Goal: Check status

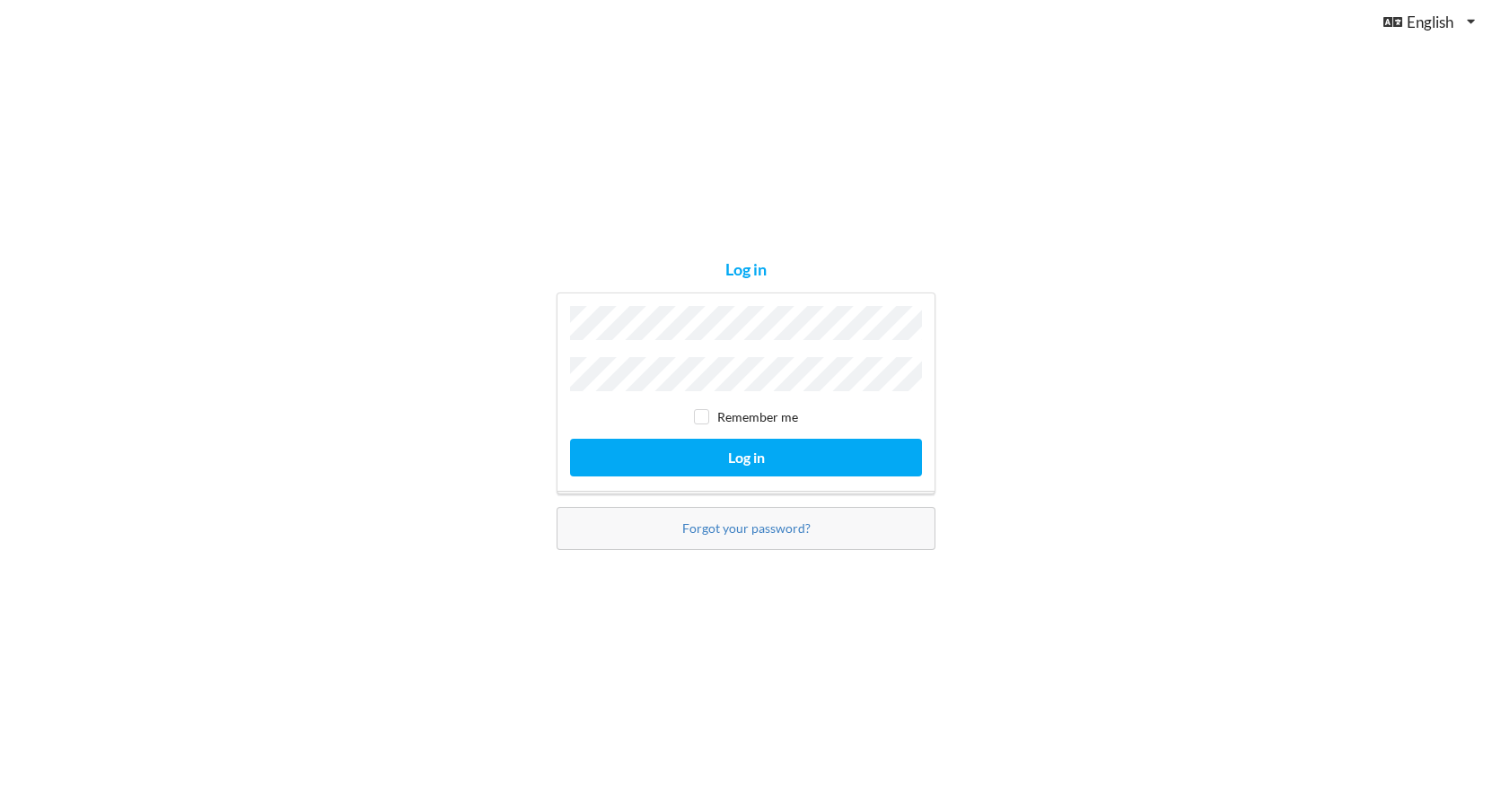
click at [746, 452] on button "Log in" at bounding box center [746, 458] width 352 height 37
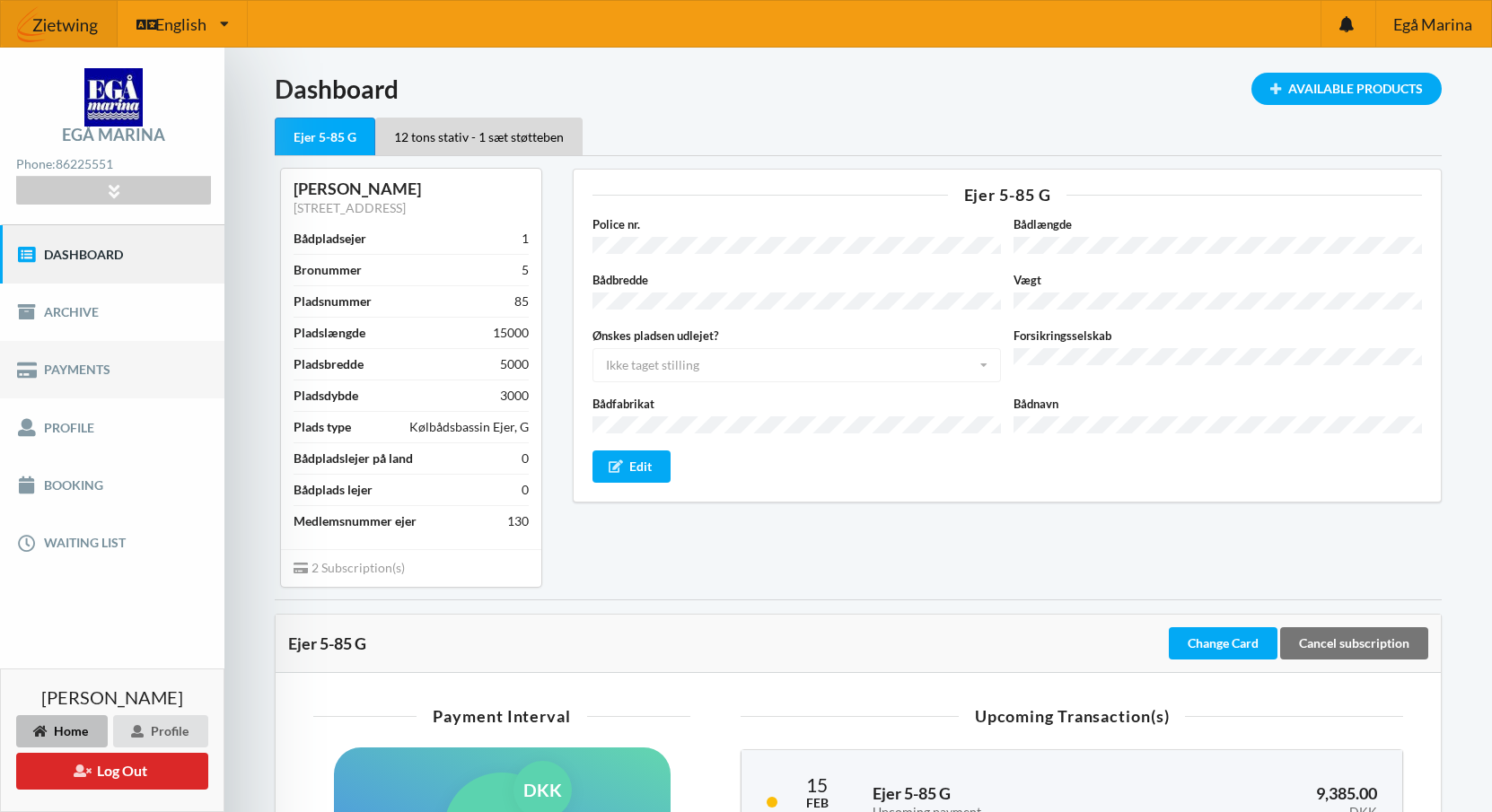
click at [98, 361] on link "Payments" at bounding box center [112, 369] width 225 height 57
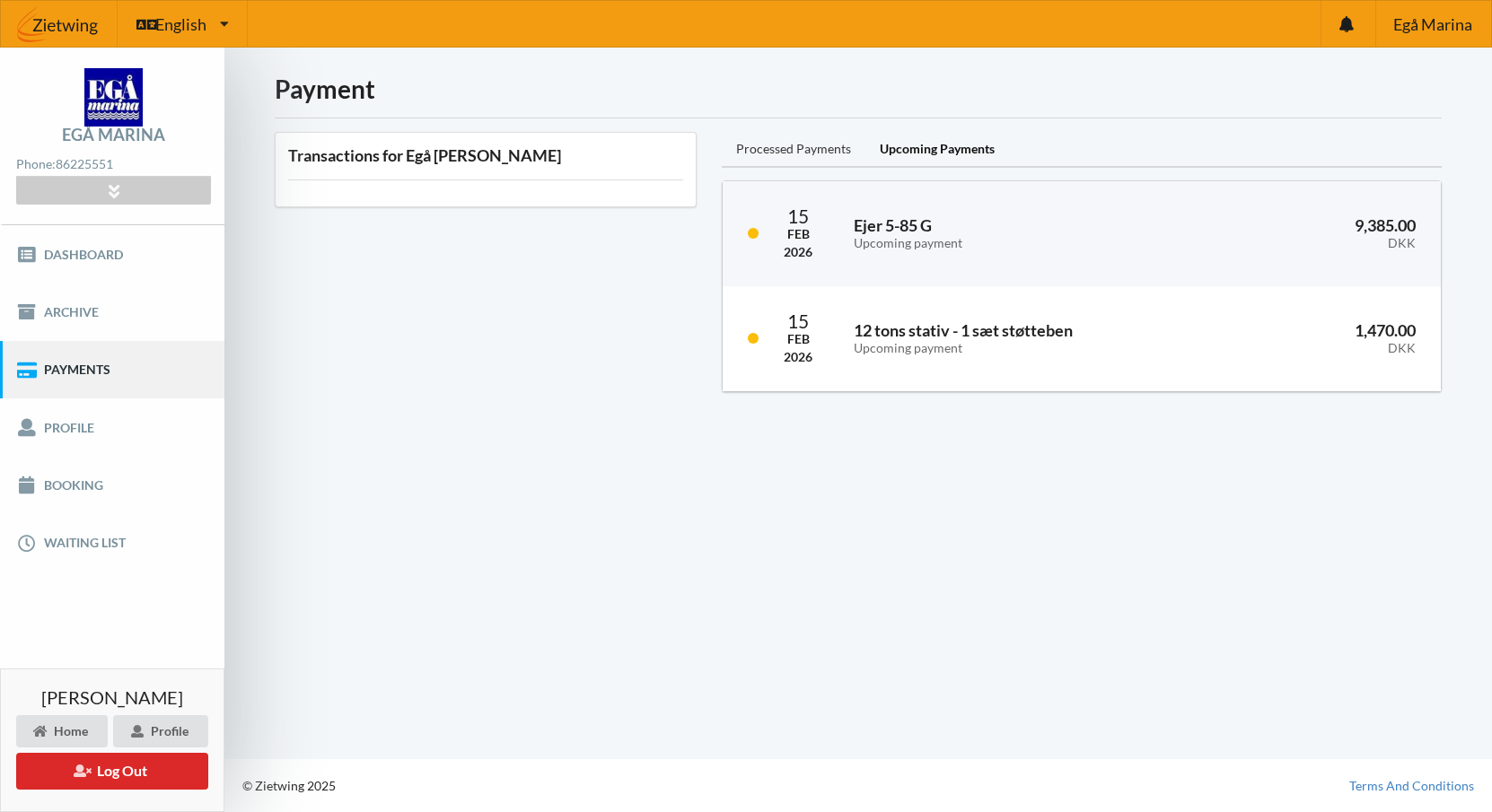
click at [804, 146] on div "Processed Payments" at bounding box center [794, 149] width 144 height 36
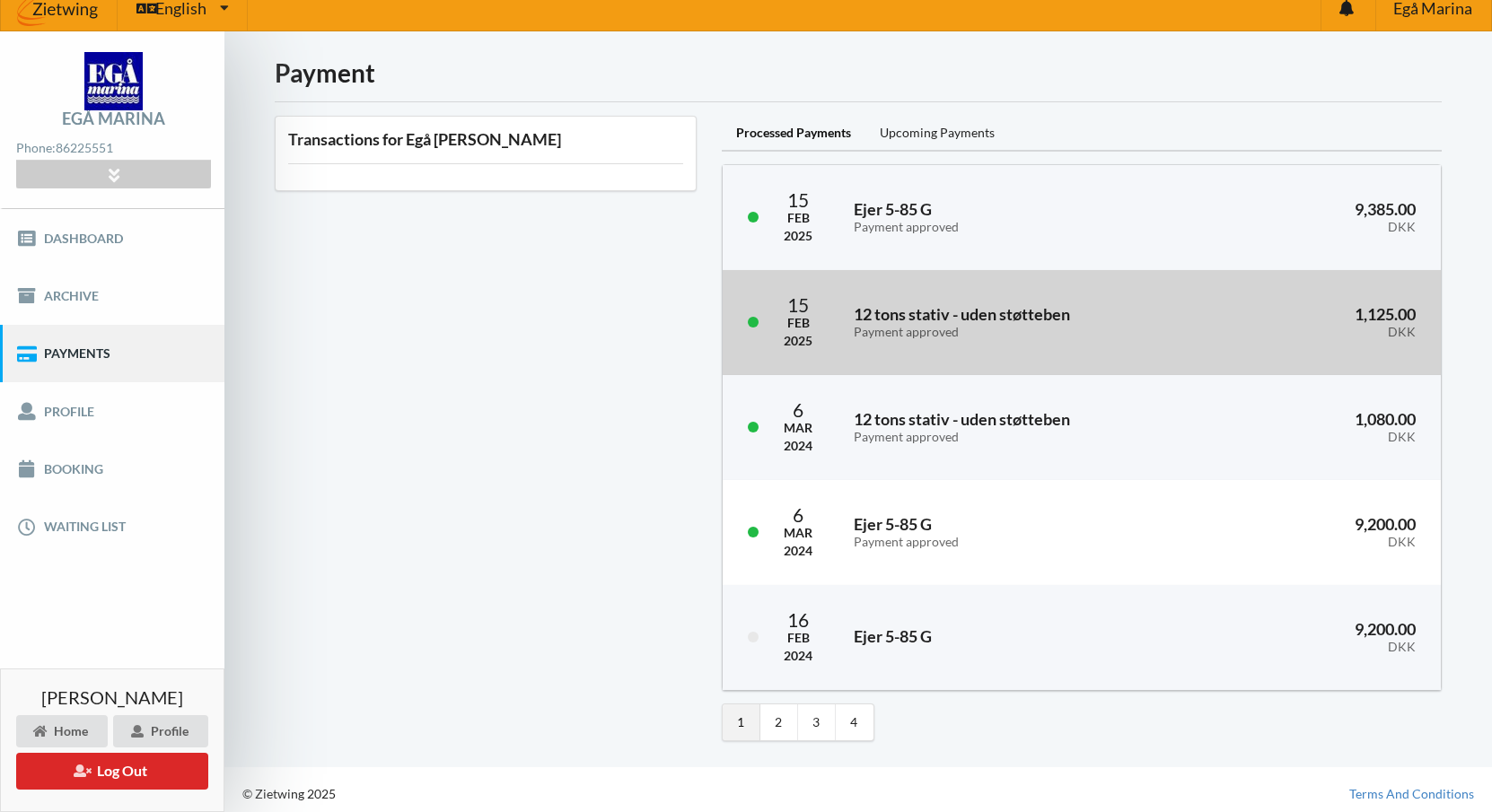
scroll to position [15, 0]
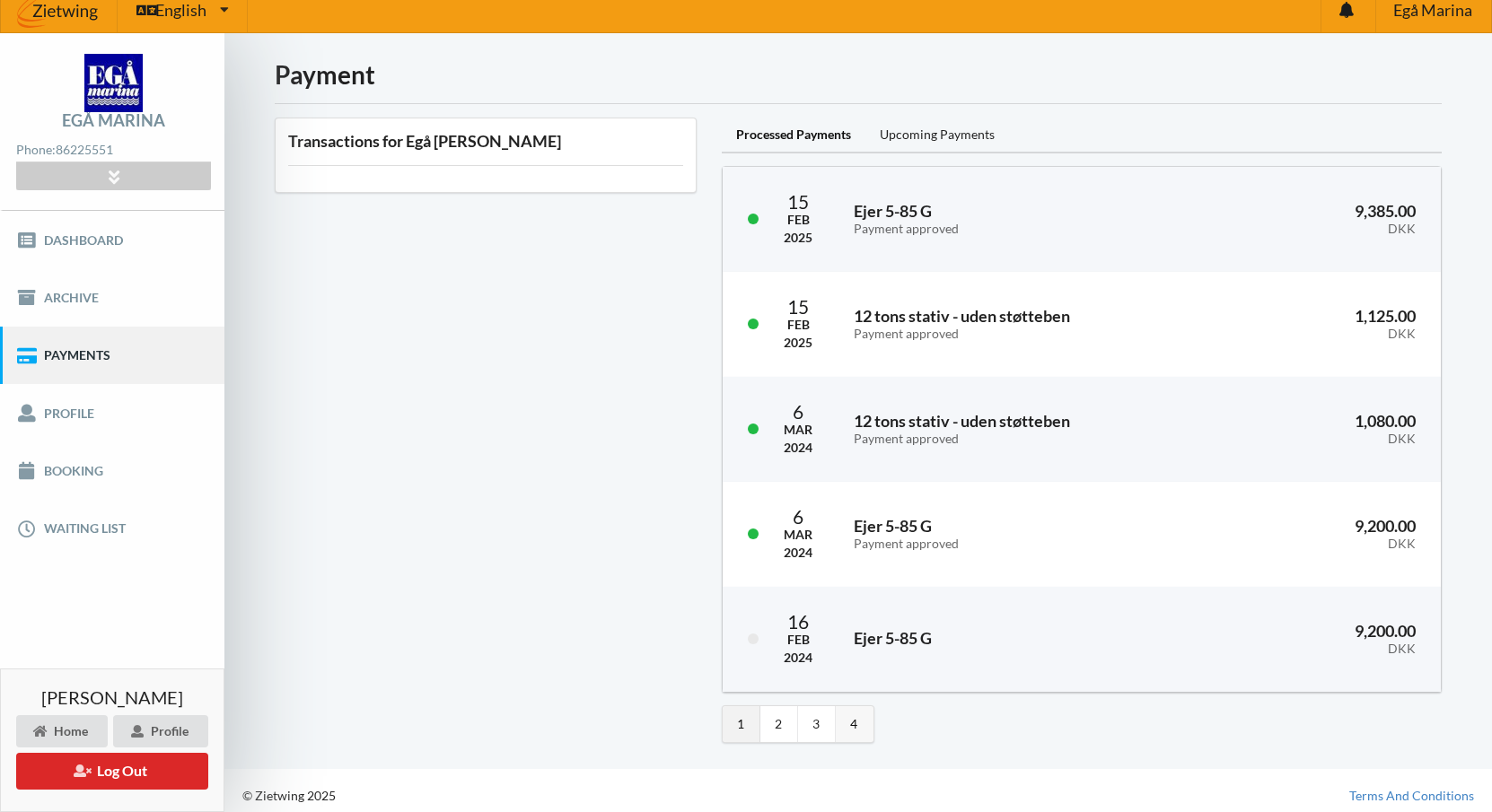
click at [855, 713] on link "4" at bounding box center [854, 724] width 38 height 36
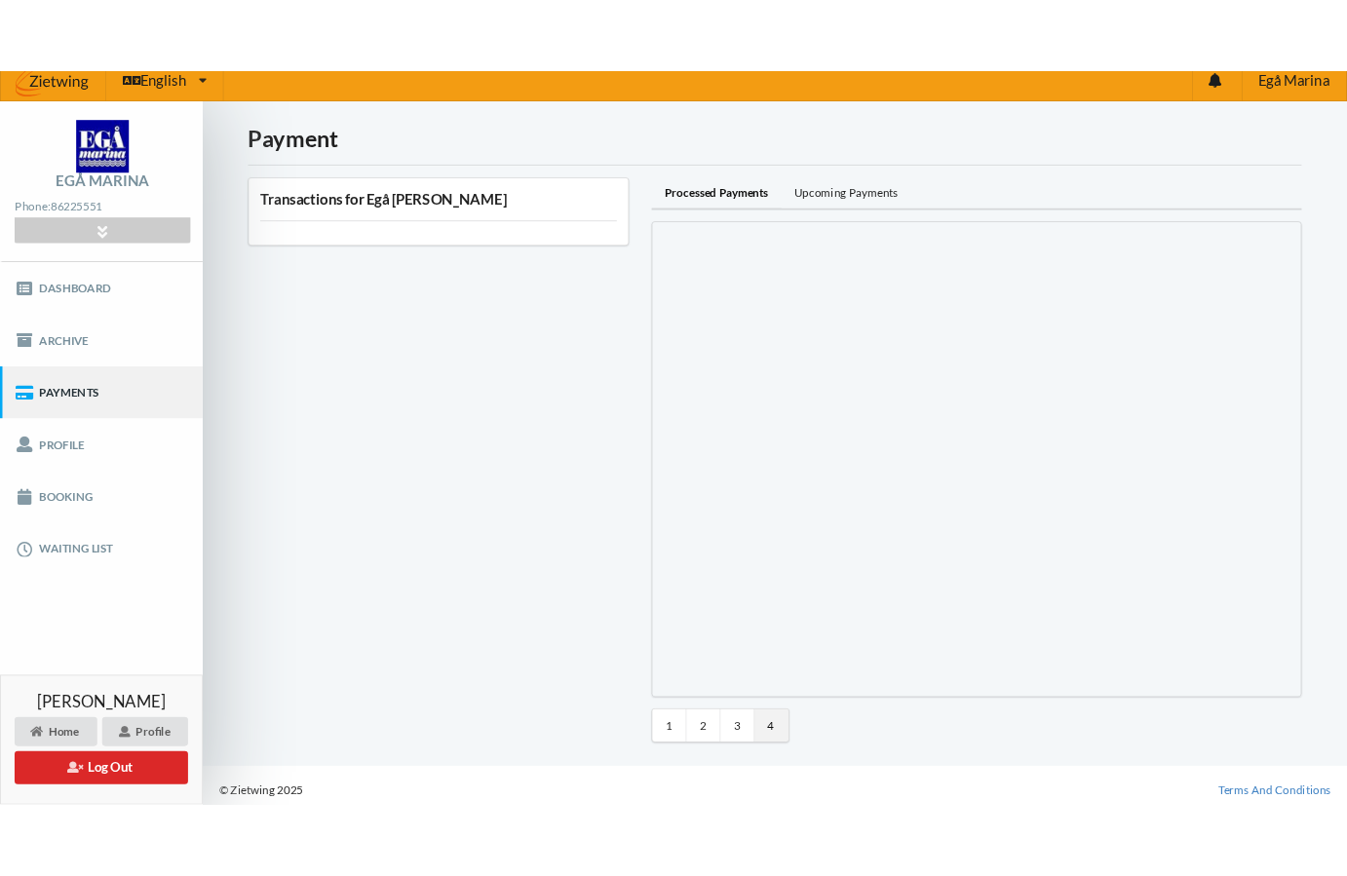
scroll to position [0, 0]
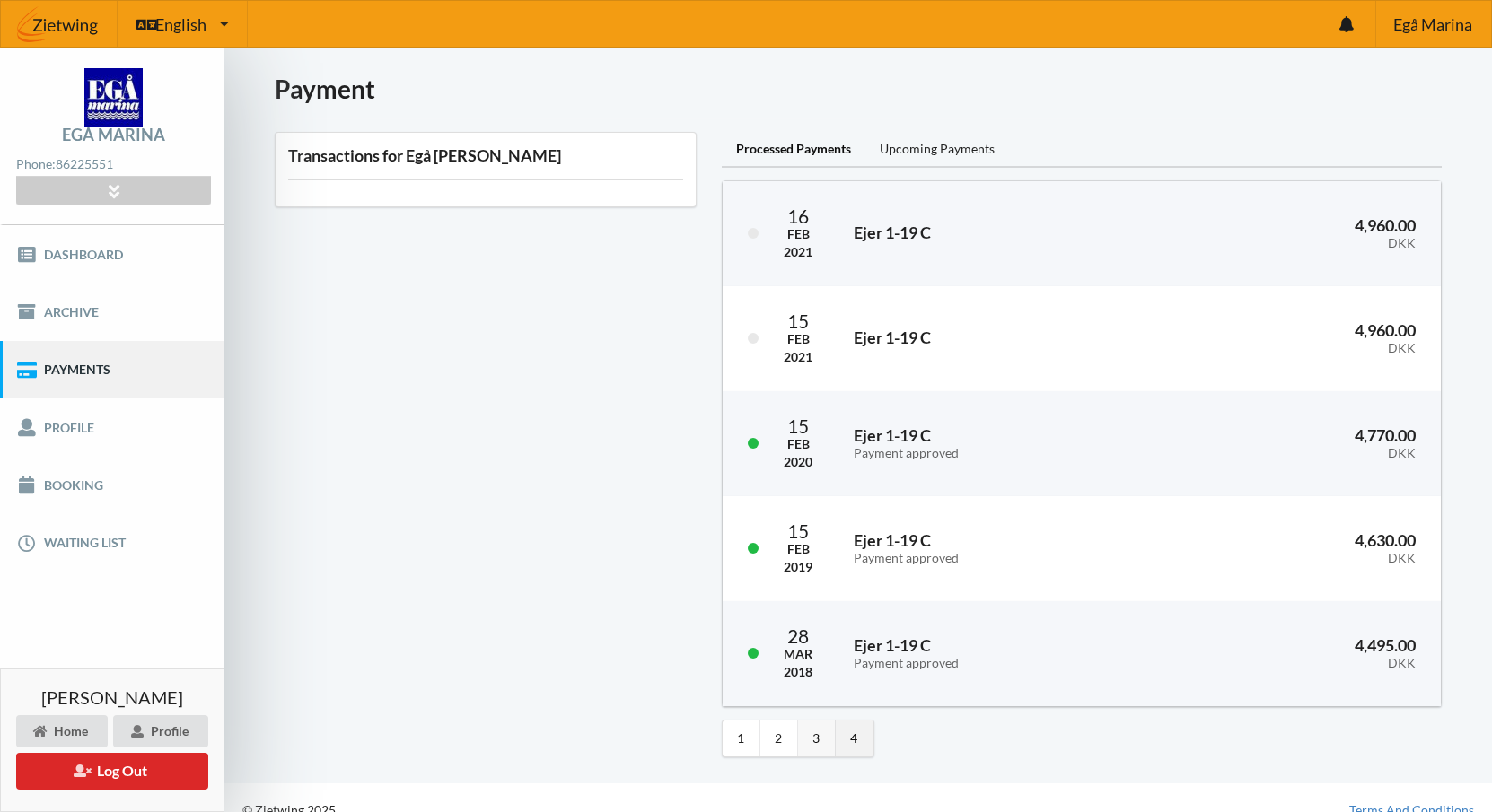
click at [822, 724] on link "3" at bounding box center [816, 738] width 38 height 36
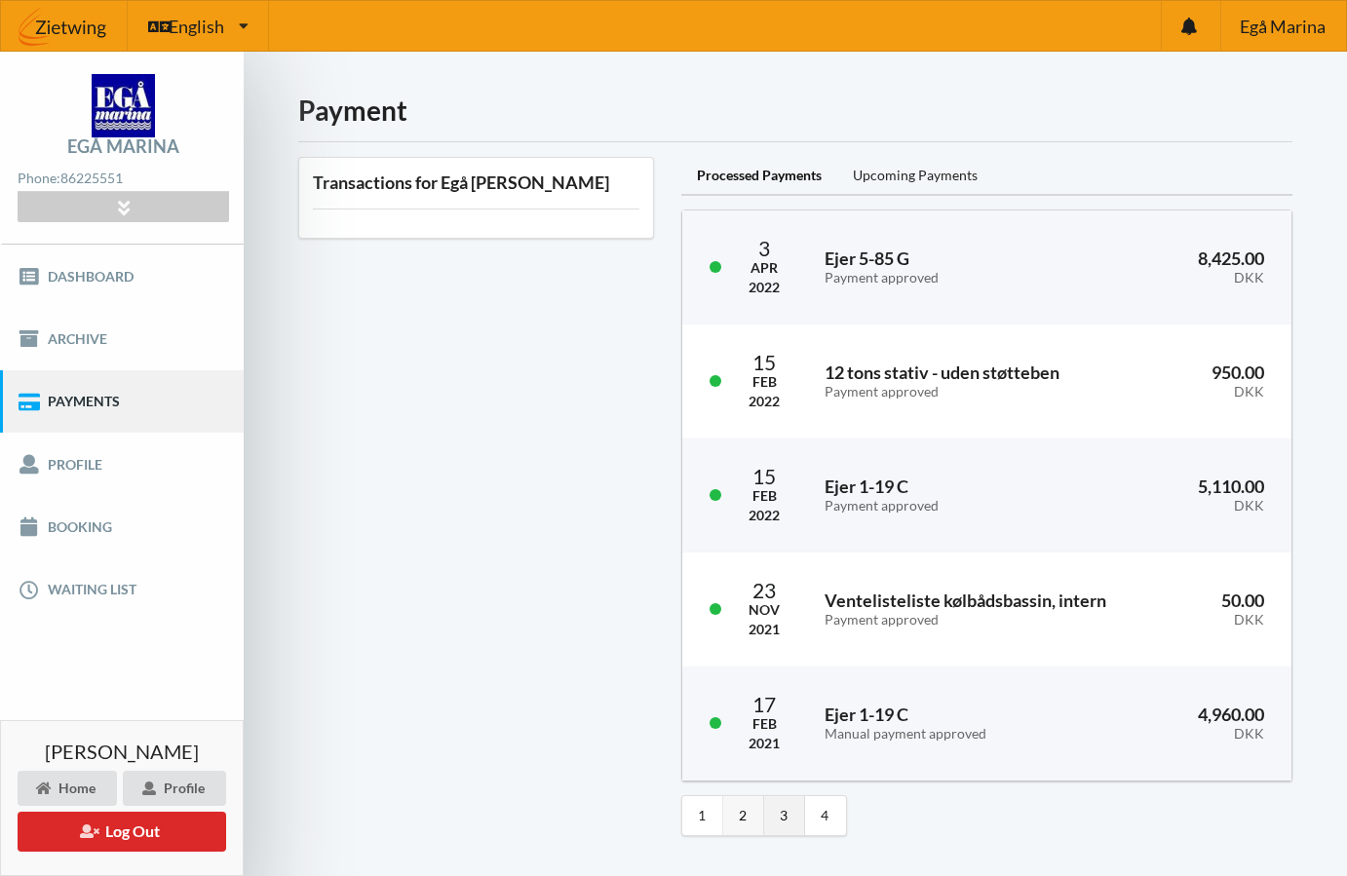
click at [754, 805] on link "2" at bounding box center [743, 815] width 41 height 39
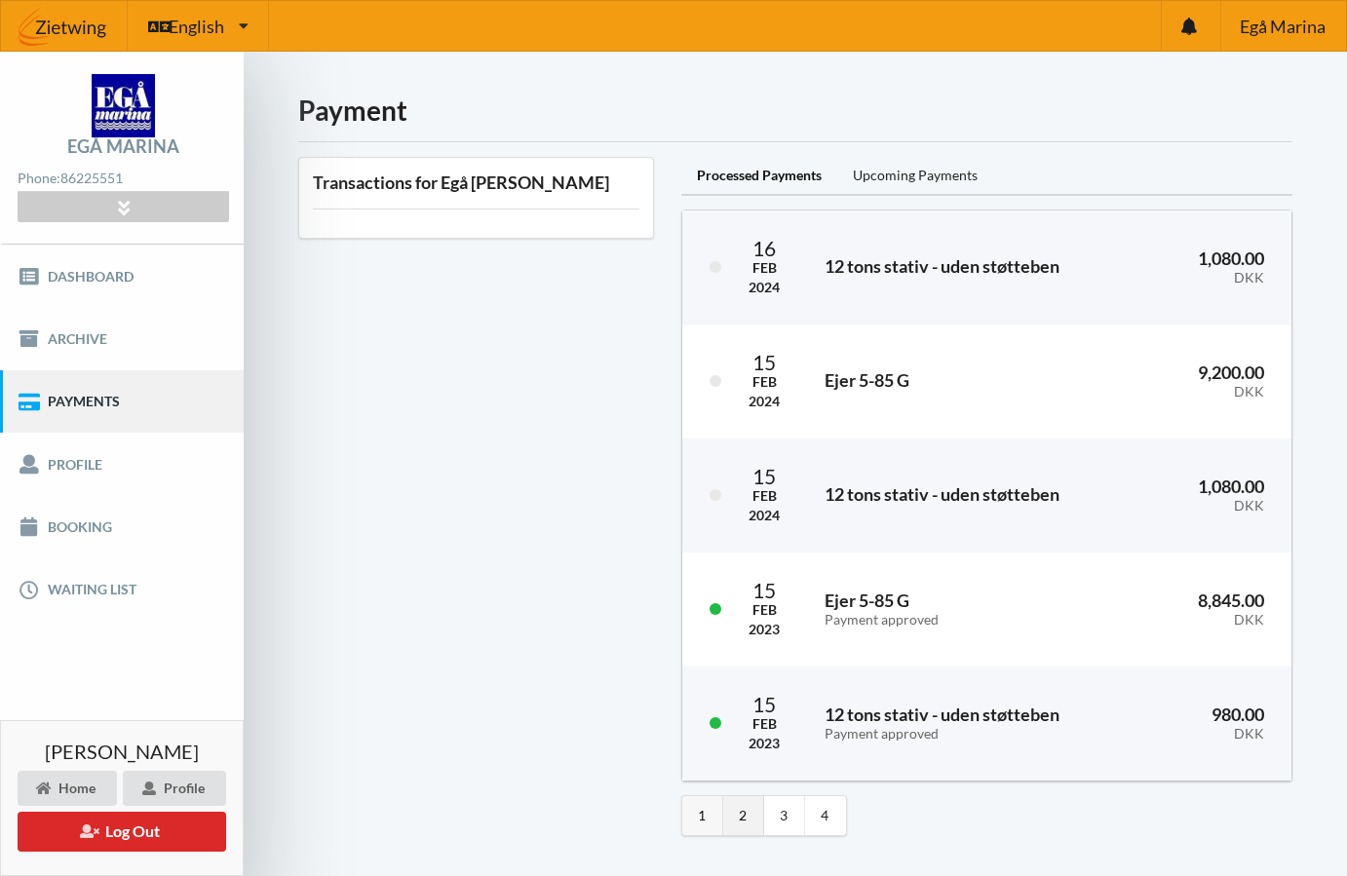
click at [705, 811] on link "1" at bounding box center [702, 815] width 41 height 39
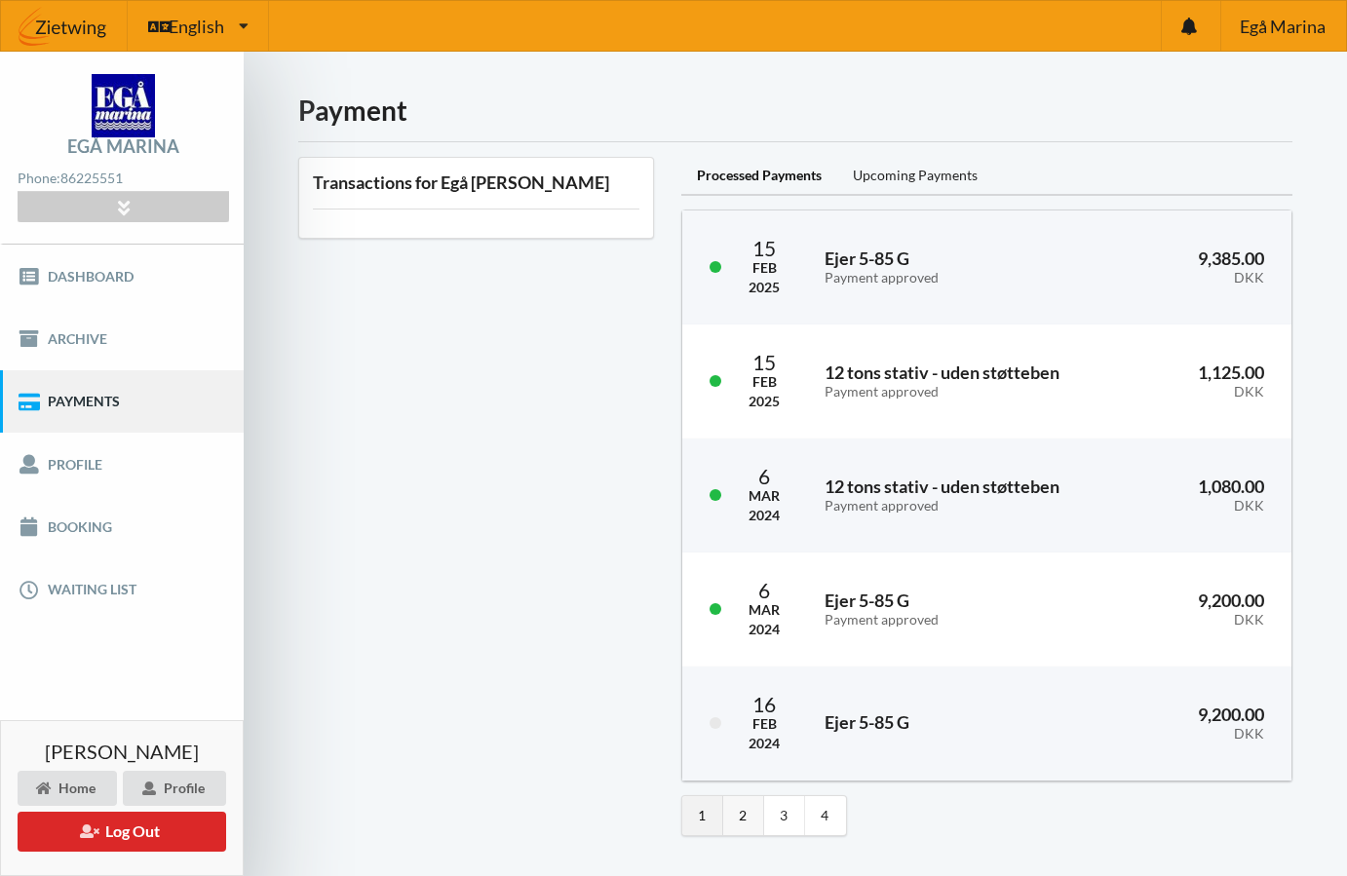
click at [746, 807] on link "2" at bounding box center [743, 815] width 41 height 39
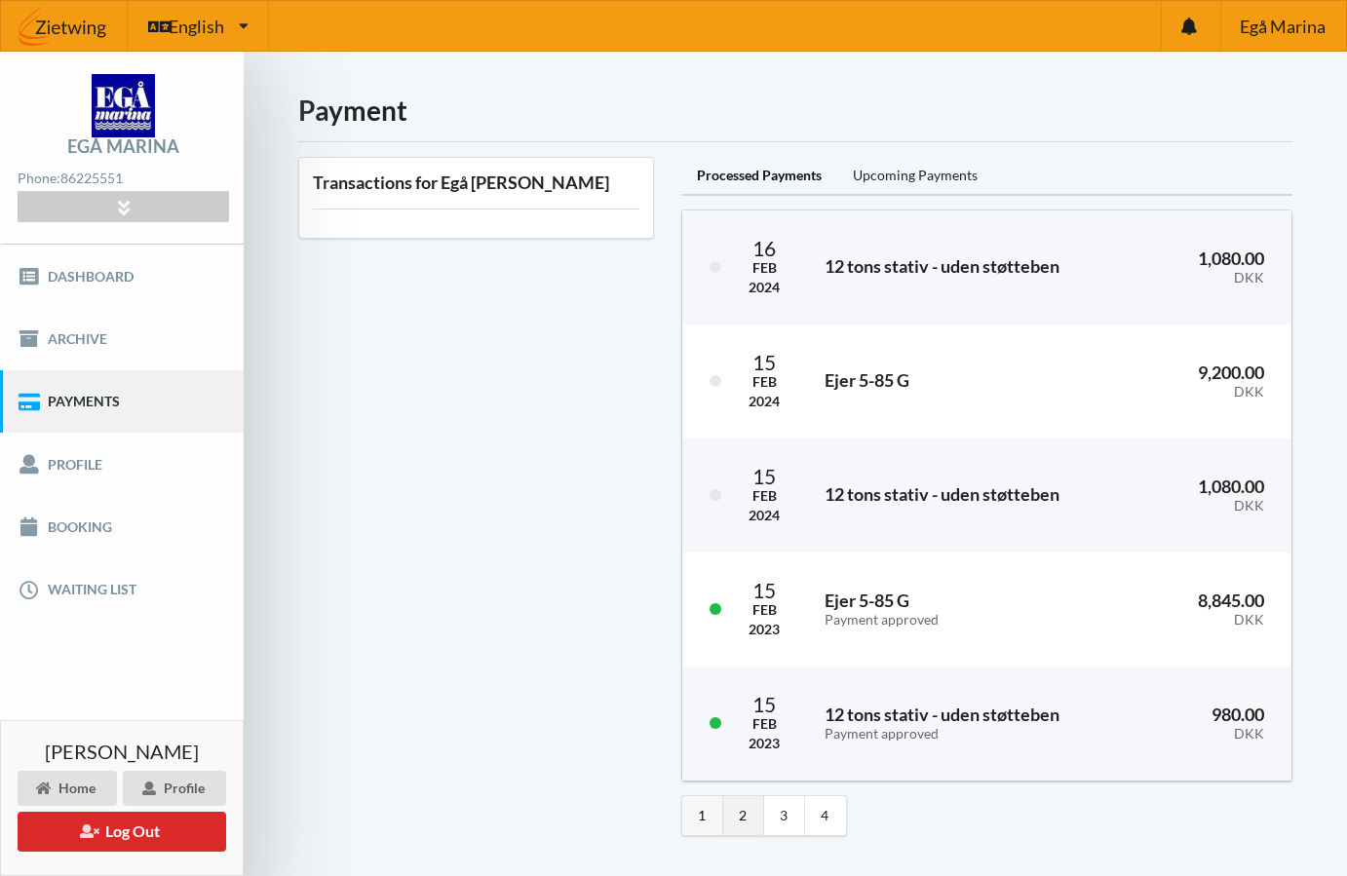
click at [705, 812] on link "1" at bounding box center [702, 815] width 41 height 39
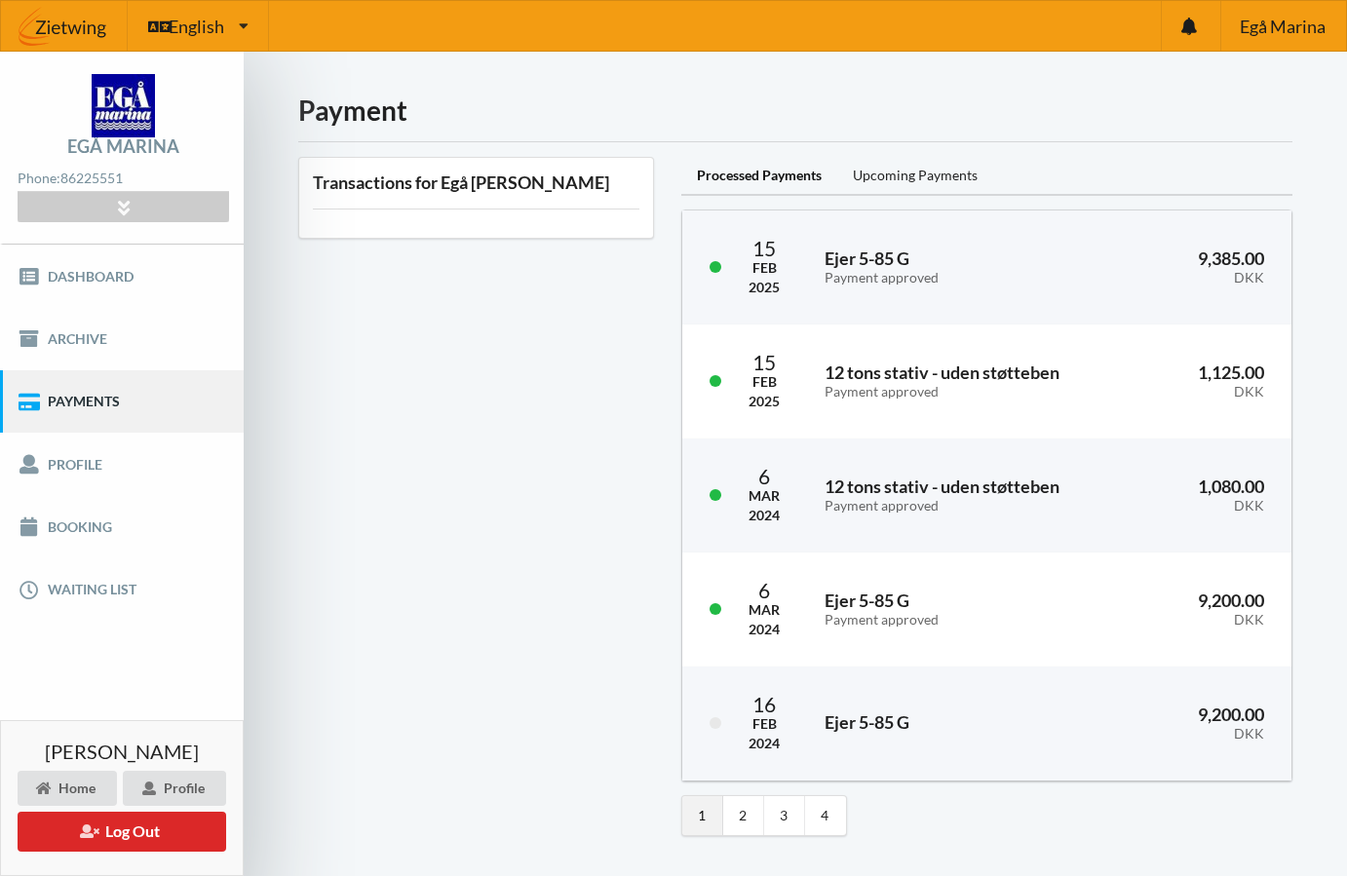
click at [436, 727] on div "Transactions for Egå [PERSON_NAME]" at bounding box center [476, 496] width 383 height 707
click at [173, 821] on button "Log Out" at bounding box center [122, 832] width 209 height 40
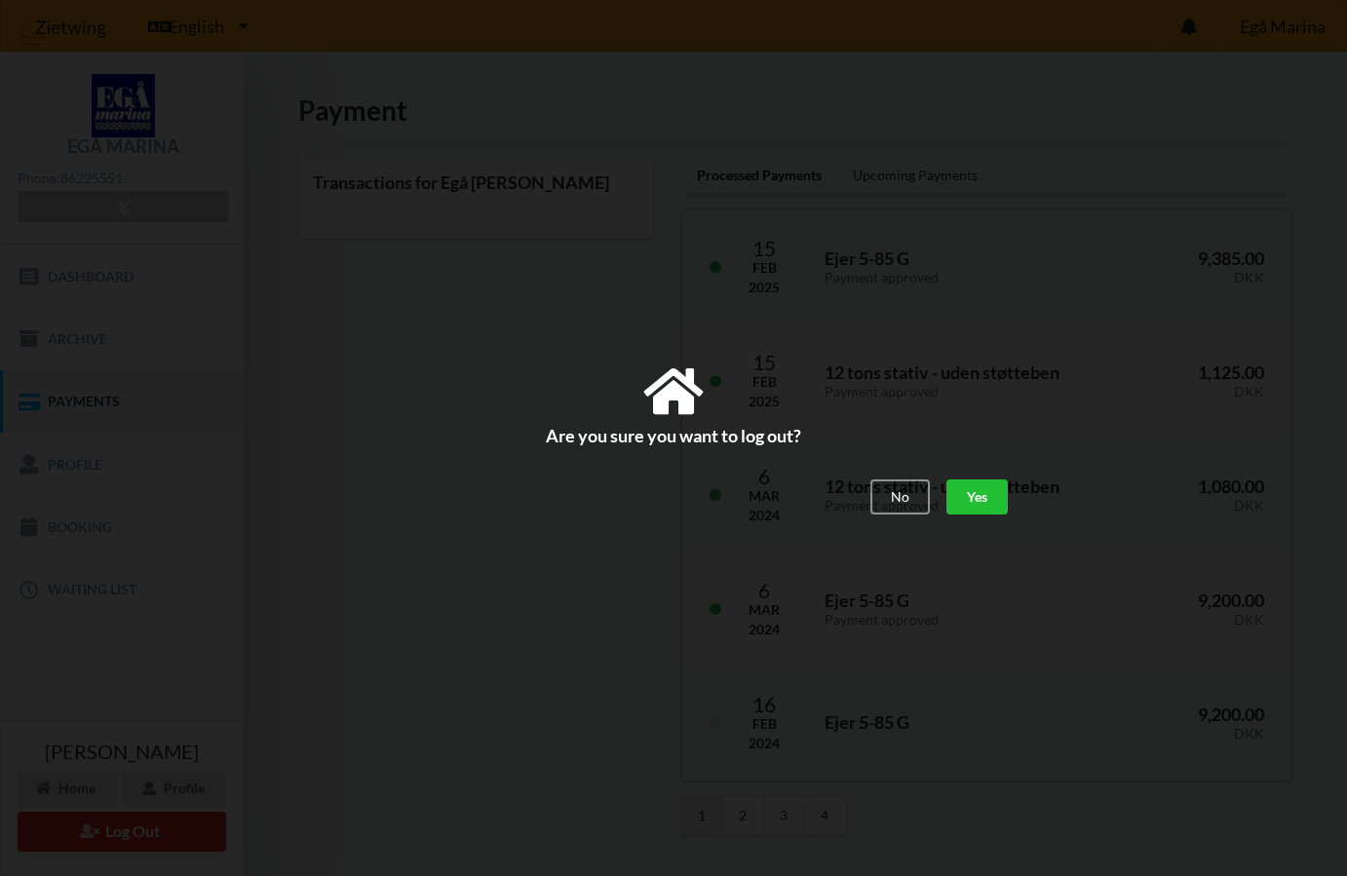
click at [987, 492] on div "Yes" at bounding box center [976, 497] width 61 height 35
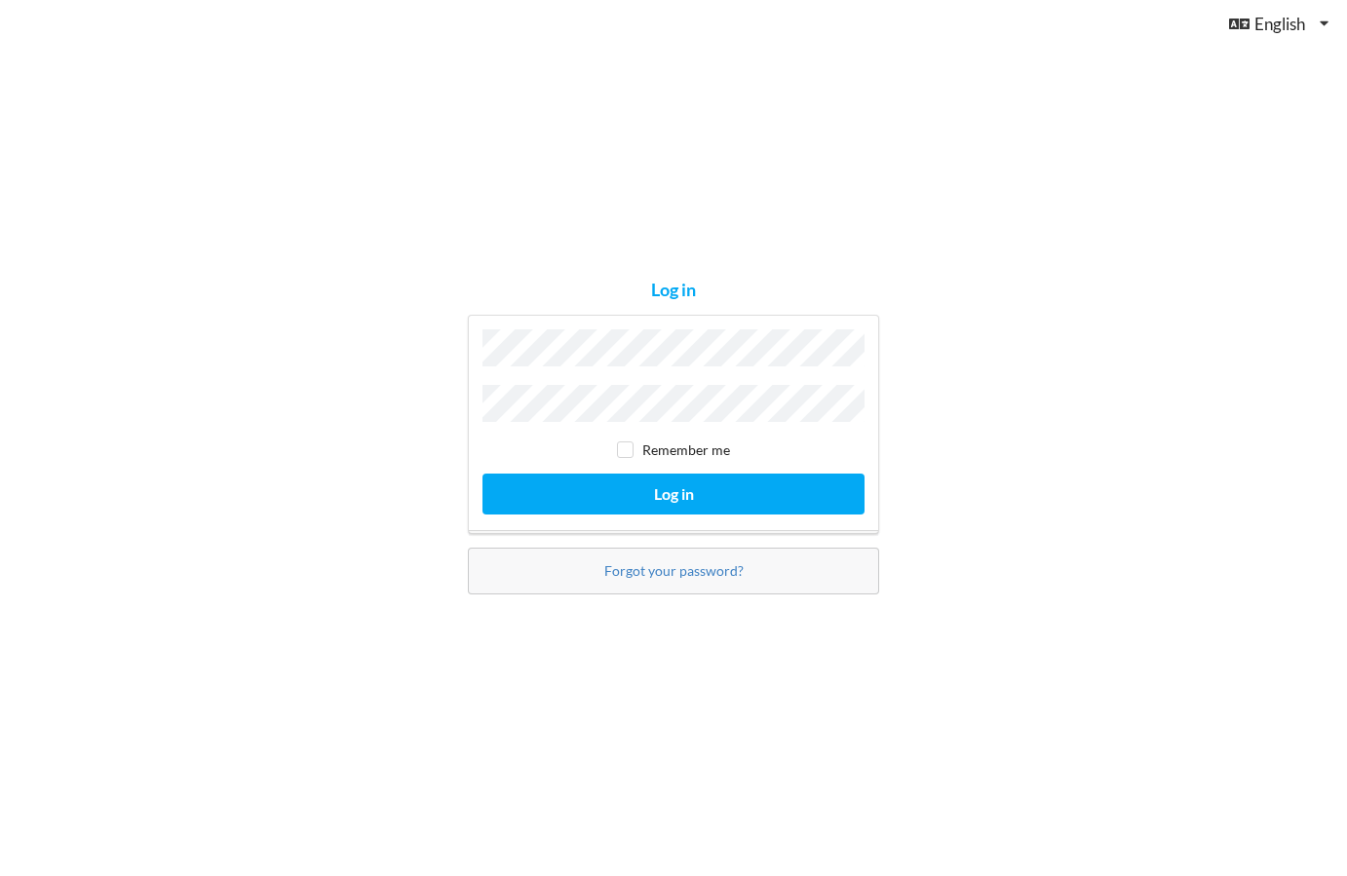
click at [352, 135] on div "Log in Remember me Log in Forgot your password?" at bounding box center [673, 438] width 1347 height 876
